Goal: Complete application form

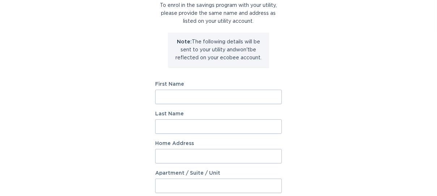
scroll to position [51, 0]
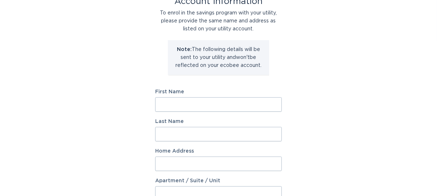
click at [272, 106] on input "First Name" at bounding box center [218, 104] width 126 height 14
type input "[PERSON_NAME]"
type input "Wiley"
type input "[STREET_ADDRESS]"
select select "US"
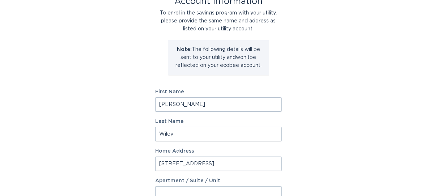
type input "[GEOGRAPHIC_DATA]"
type input "35810"
select select "AL"
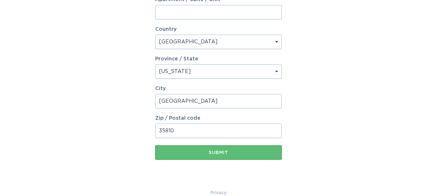
scroll to position [244, 0]
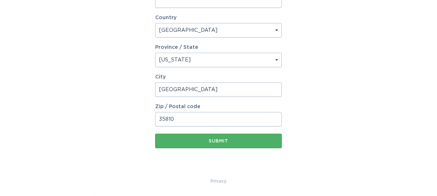
click at [237, 143] on button "Submit" at bounding box center [218, 141] width 126 height 14
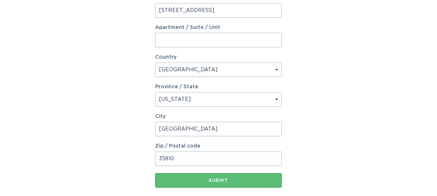
scroll to position [241, 0]
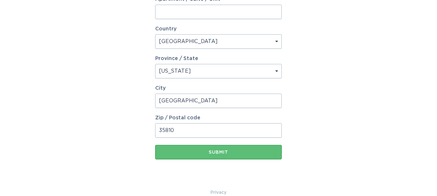
click at [186, 98] on input "[GEOGRAPHIC_DATA]" at bounding box center [218, 101] width 126 height 14
drag, startPoint x: 162, startPoint y: 99, endPoint x: 209, endPoint y: 100, distance: 46.6
click at [209, 100] on input "[GEOGRAPHIC_DATA]" at bounding box center [218, 101] width 126 height 14
type input "[GEOGRAPHIC_DATA]"
click at [173, 130] on input "35810" at bounding box center [218, 130] width 126 height 14
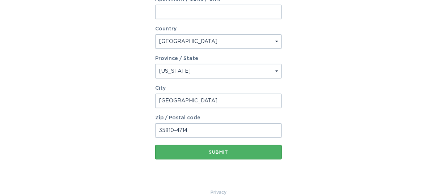
click at [223, 152] on div "Submit" at bounding box center [218, 152] width 119 height 4
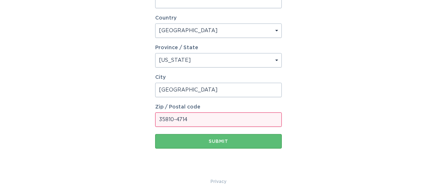
scroll to position [251, 0]
drag, startPoint x: 173, startPoint y: 119, endPoint x: 211, endPoint y: 118, distance: 37.6
click at [211, 118] on input "35810-4714" at bounding box center [218, 119] width 126 height 14
type input "35810"
click at [210, 142] on div "Submit" at bounding box center [218, 141] width 119 height 4
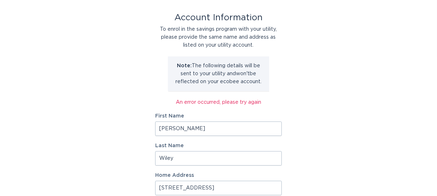
scroll to position [0, 0]
